Goal: Information Seeking & Learning: Compare options

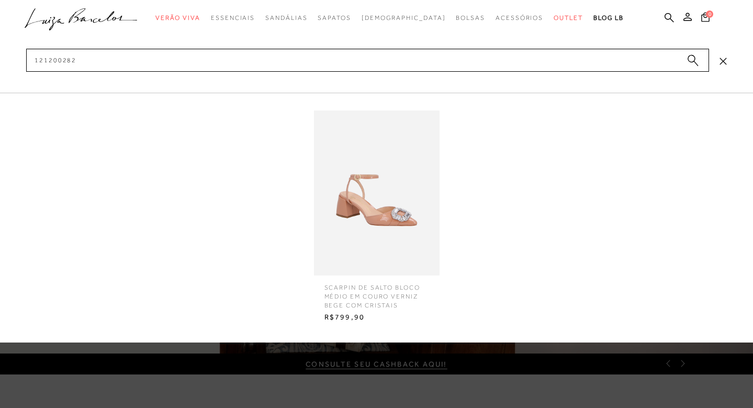
type input "121200282"
click at [352, 215] on img at bounding box center [377, 192] width 126 height 165
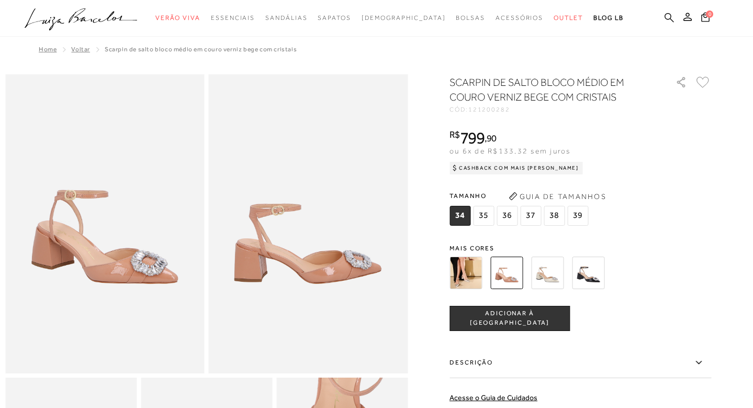
click at [669, 14] on icon at bounding box center [668, 17] width 9 height 9
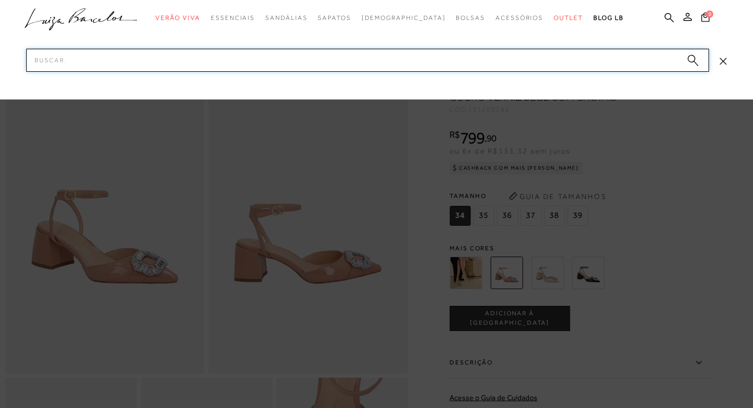
paste input "12370078_2"
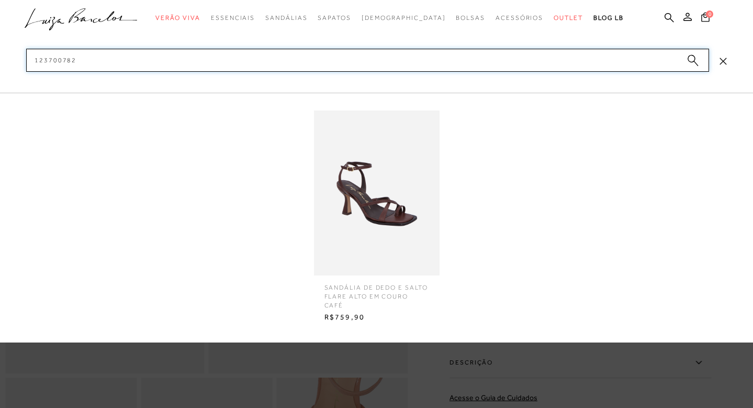
type input "123700782"
click at [400, 190] on img at bounding box center [377, 192] width 126 height 165
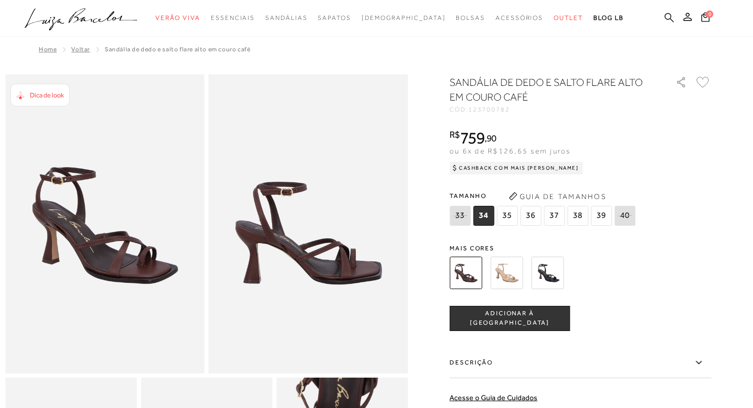
click at [670, 14] on icon at bounding box center [668, 17] width 9 height 9
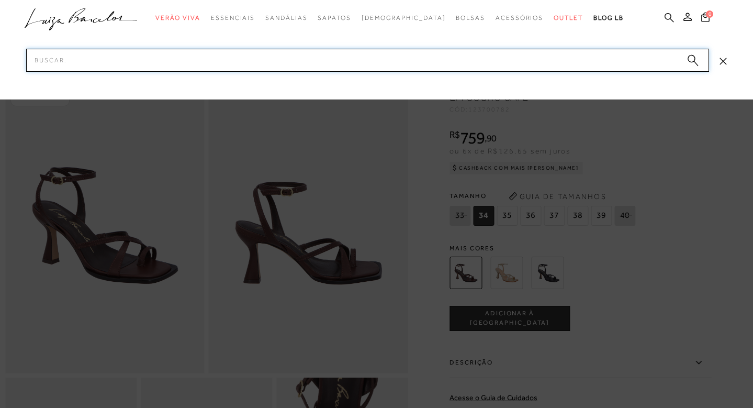
paste input "13470034_3"
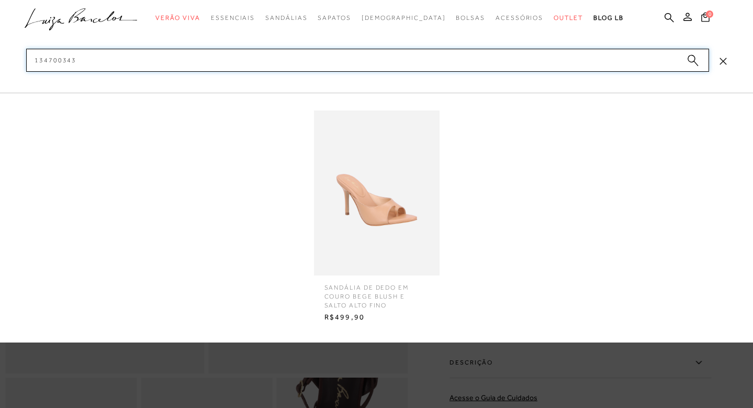
type input "134700343"
click at [347, 202] on img at bounding box center [377, 192] width 126 height 165
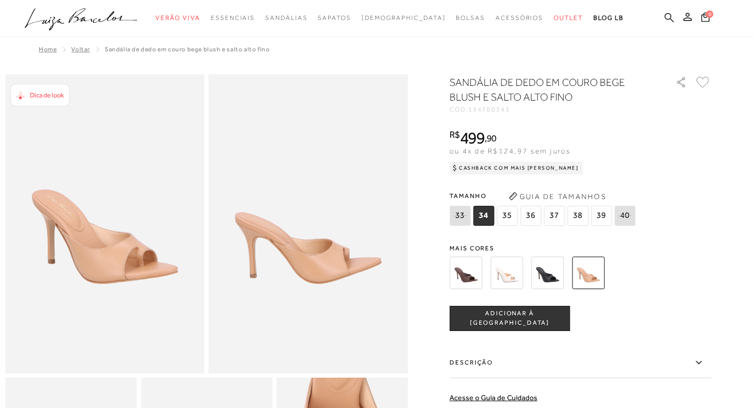
click at [668, 16] on icon at bounding box center [668, 18] width 9 height 10
paste input "14130010_4"
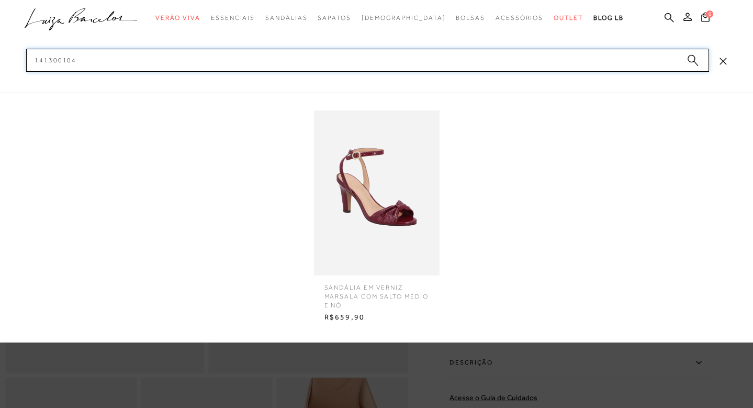
type input "141300104"
drag, startPoint x: 385, startPoint y: 210, endPoint x: 400, endPoint y: 189, distance: 26.3
click at [386, 210] on img at bounding box center [377, 192] width 126 height 165
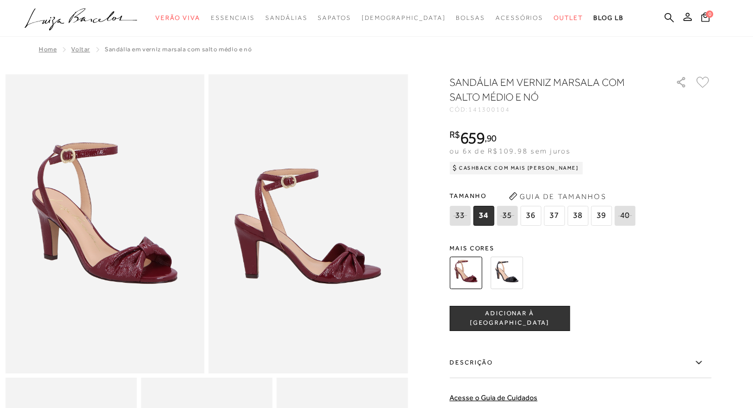
scroll to position [355, 0]
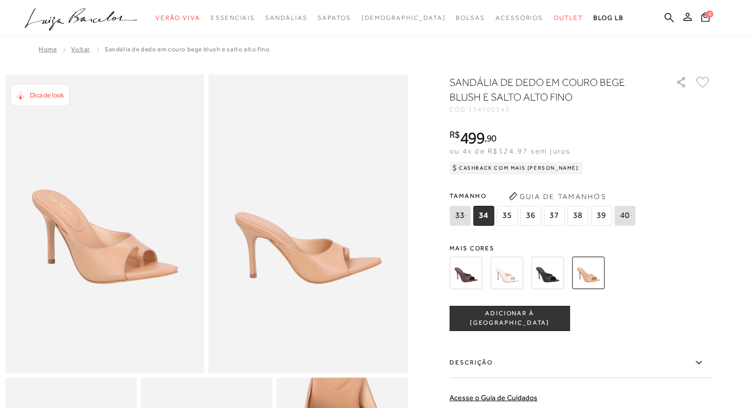
click at [663, 15] on ul ".a{fill-rule:evenodd;} Verão Viva Em alta Favoritos das Influenciadoras Apostas…" at bounding box center [369, 17] width 688 height 19
click at [670, 16] on icon at bounding box center [668, 17] width 9 height 9
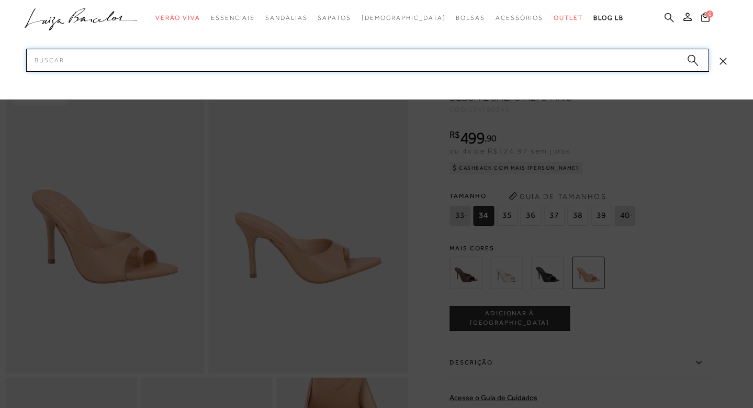
paste input "13470034_4"
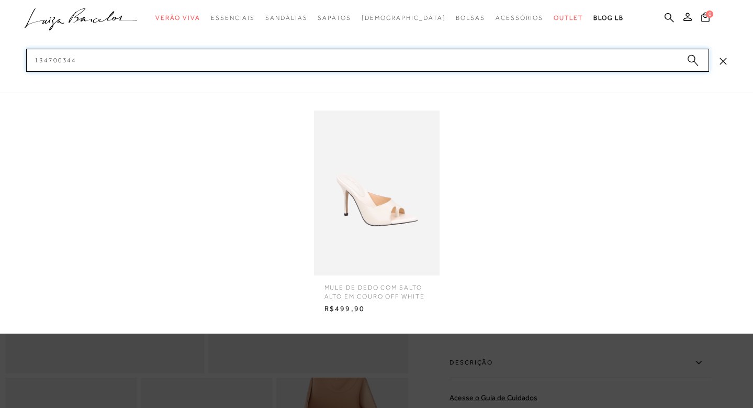
type input "134700344"
click at [380, 205] on img at bounding box center [377, 192] width 126 height 165
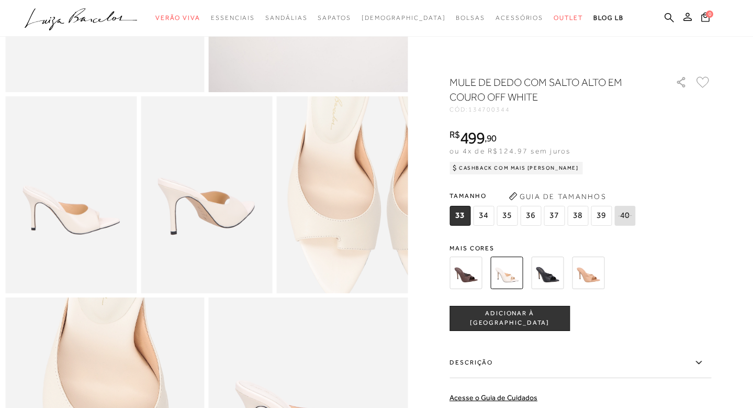
scroll to position [338, 0]
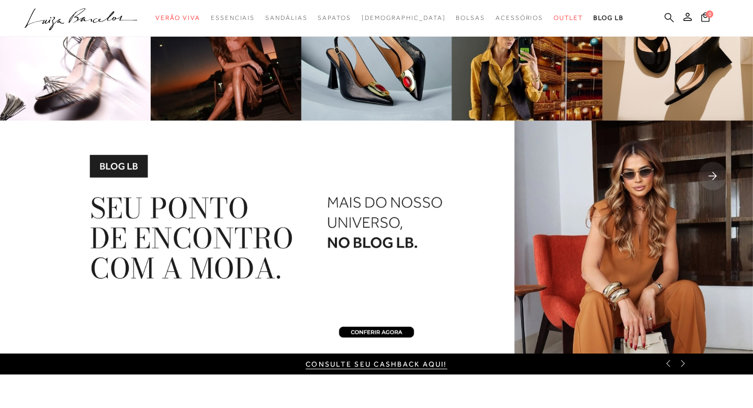
click at [667, 18] on icon at bounding box center [668, 17] width 9 height 9
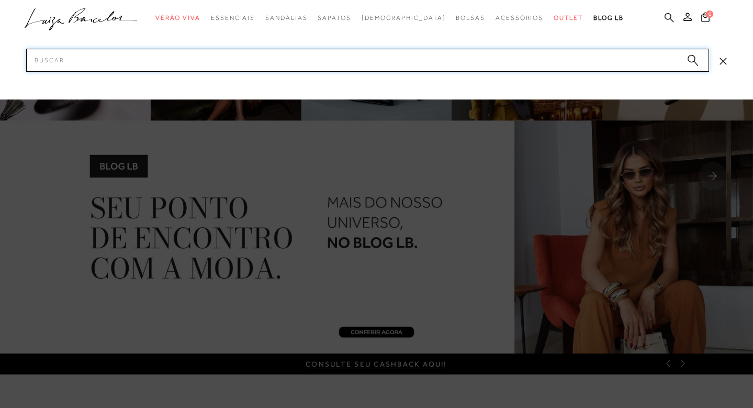
paste input "14130010_4"
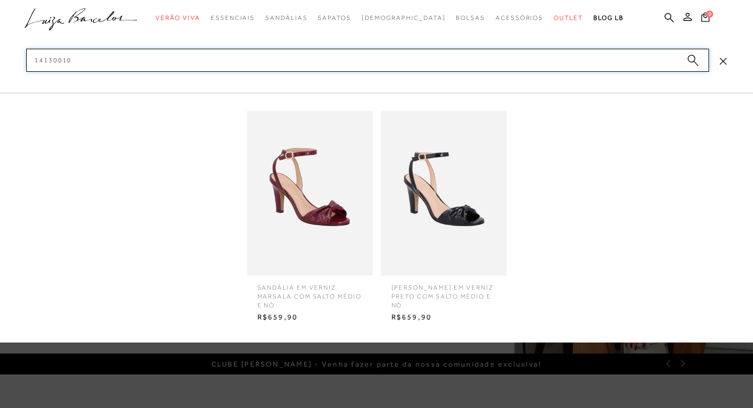
type input "14130010"
click at [336, 207] on img at bounding box center [310, 192] width 126 height 165
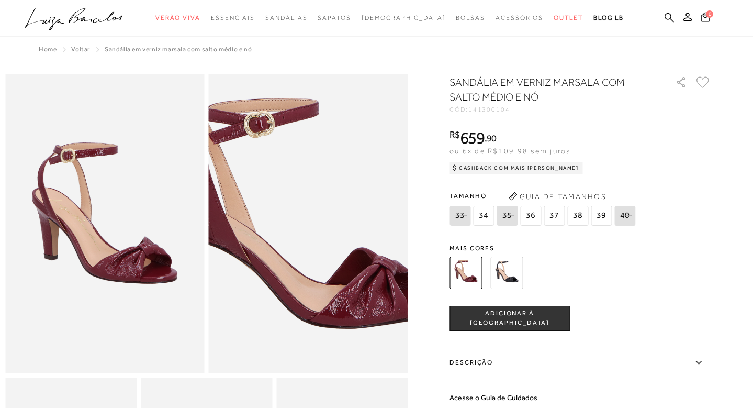
scroll to position [88, 0]
